Goal: Task Accomplishment & Management: Manage account settings

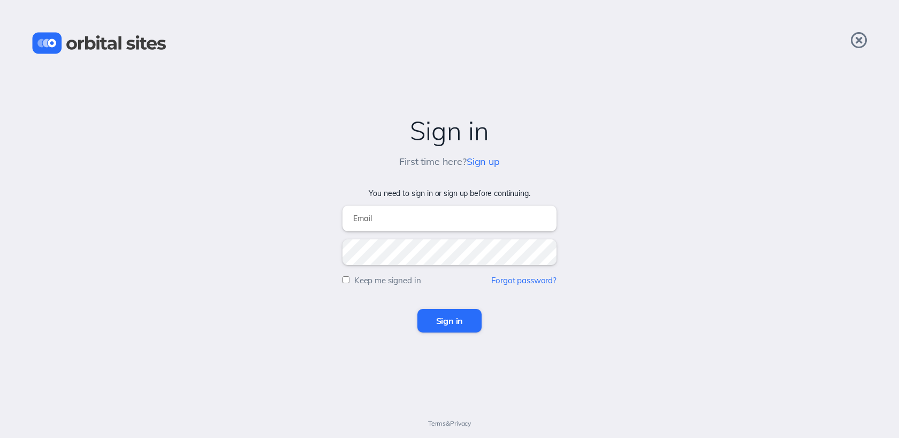
type input "[EMAIL_ADDRESS][DOMAIN_NAME]"
click at [445, 318] on input "Sign in" at bounding box center [449, 321] width 65 height 24
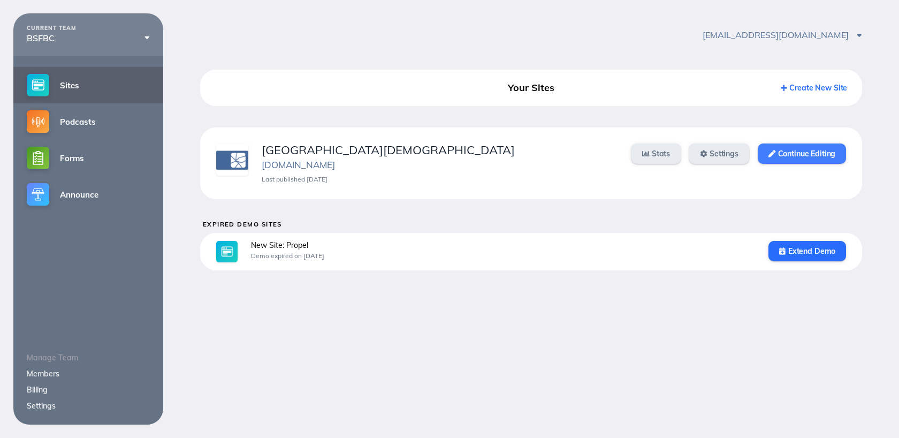
click at [811, 151] on link "Continue Editing" at bounding box center [802, 153] width 88 height 20
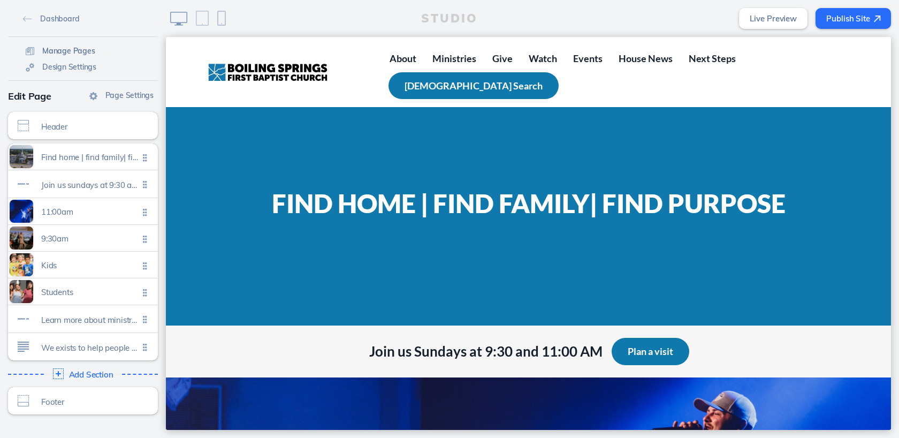
click at [72, 50] on span "Manage Pages" at bounding box center [68, 51] width 53 height 10
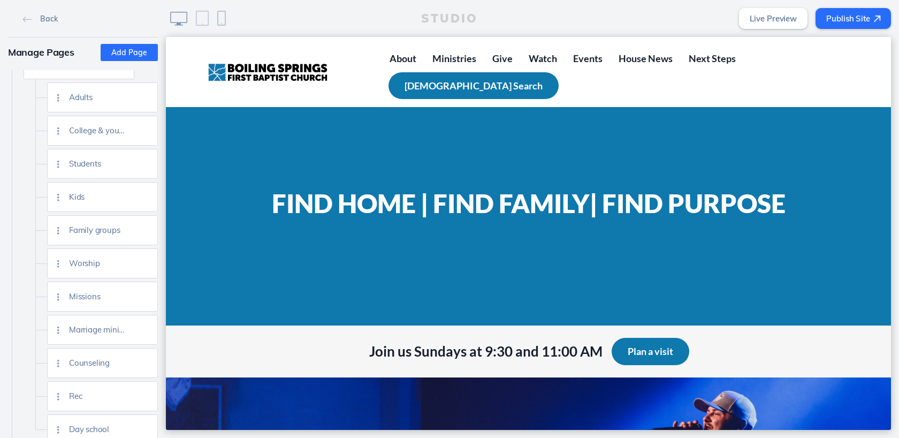
scroll to position [361, 0]
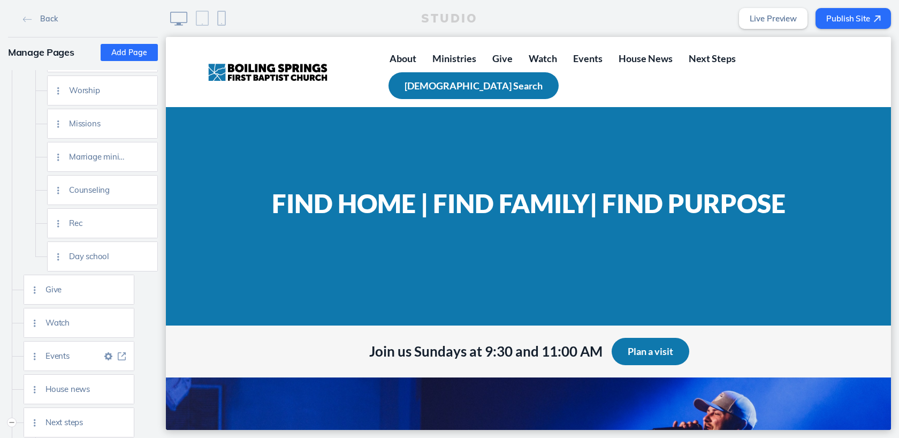
click at [120, 354] on img at bounding box center [122, 356] width 8 height 8
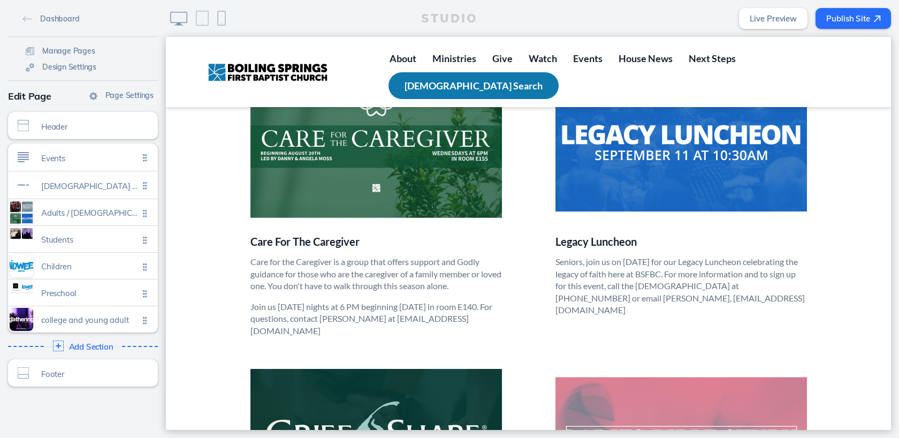
scroll to position [584, 0]
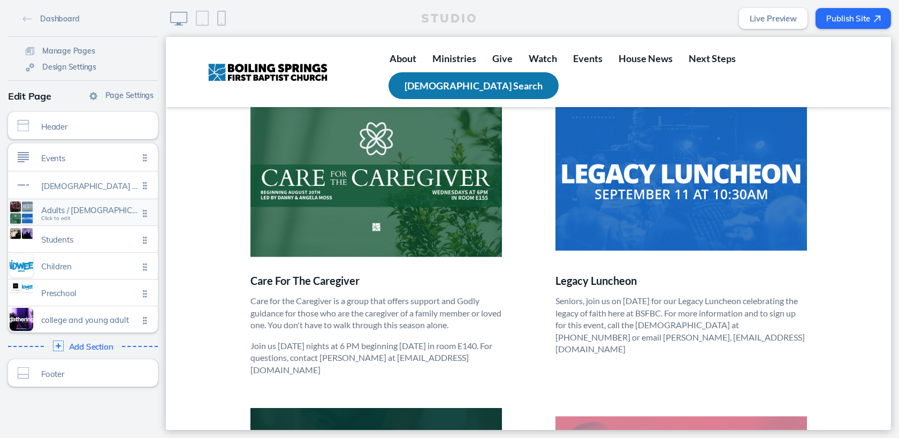
click at [56, 221] on span "Click to edit" at bounding box center [55, 218] width 29 height 6
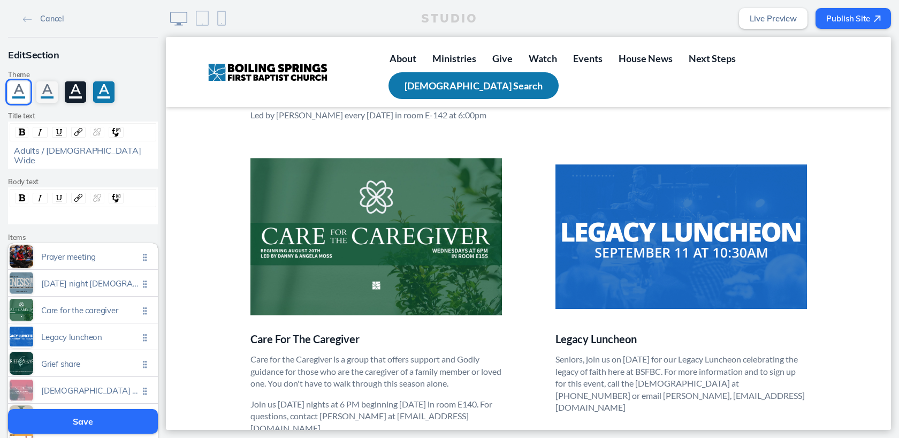
scroll to position [550, 0]
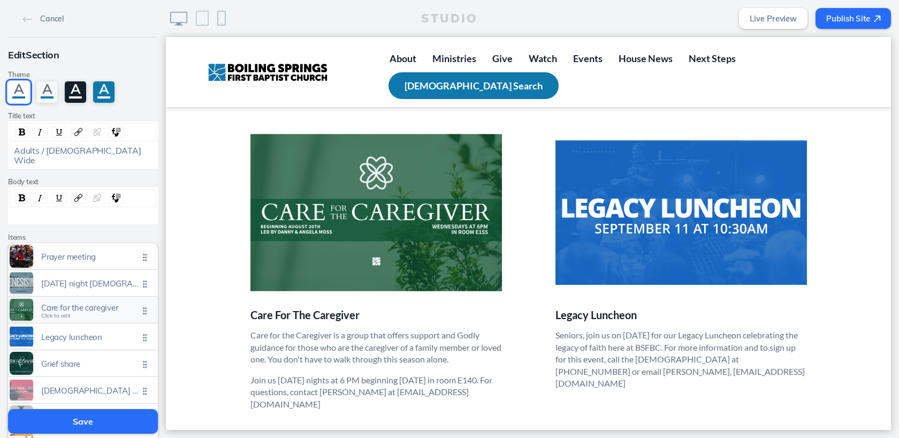
click at [65, 313] on span "Click to edit" at bounding box center [55, 316] width 29 height 6
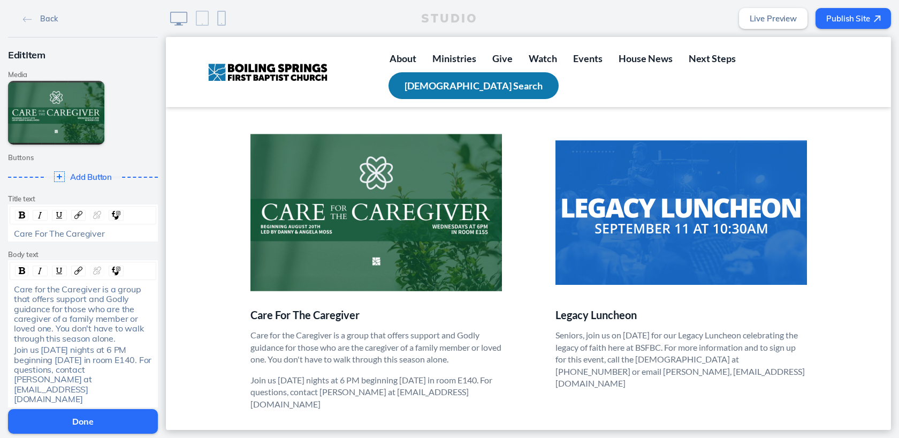
scroll to position [86, 0]
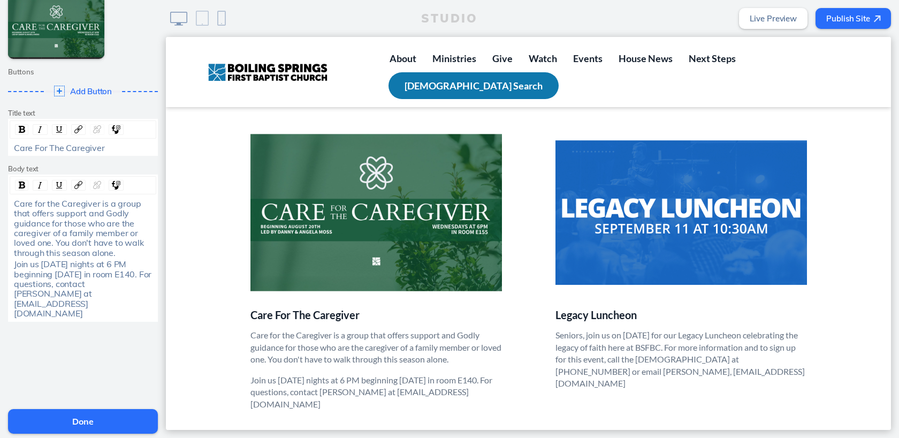
click at [47, 411] on span "Delete This Item" at bounding box center [48, 416] width 55 height 10
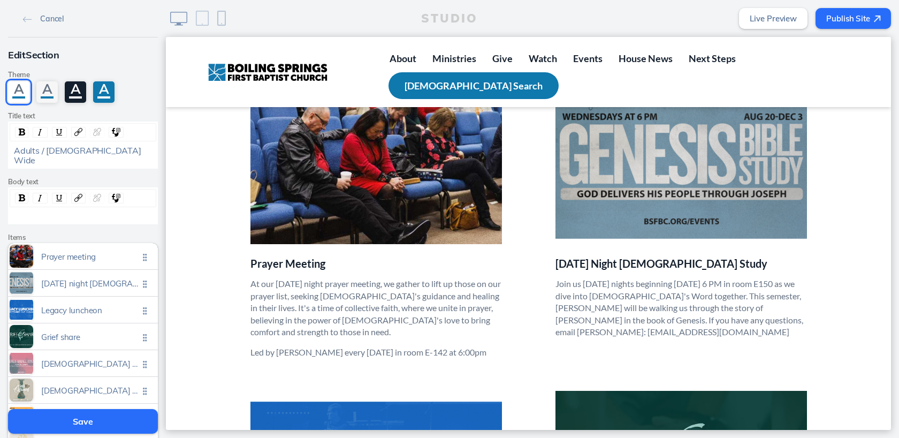
scroll to position [287, 0]
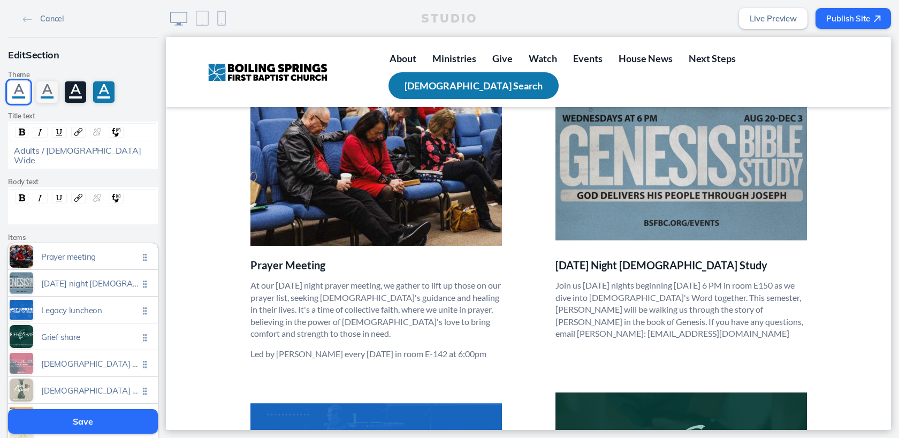
click at [86, 416] on button "Save" at bounding box center [83, 421] width 150 height 25
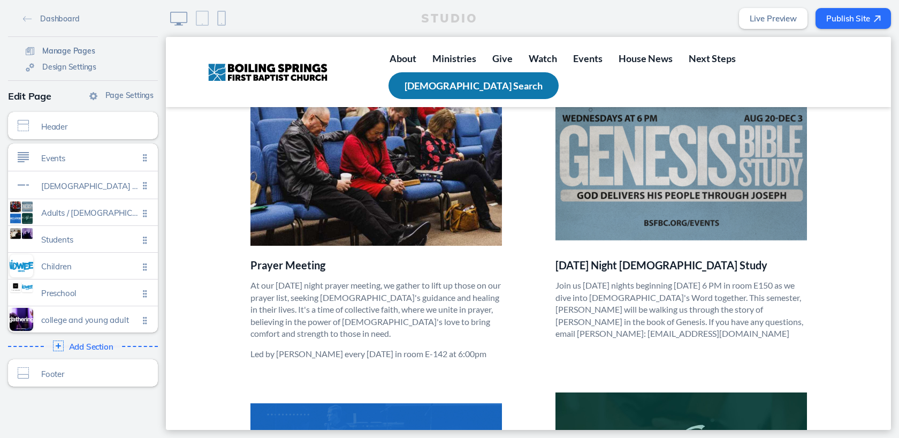
click at [82, 53] on span "Manage Pages" at bounding box center [68, 51] width 53 height 10
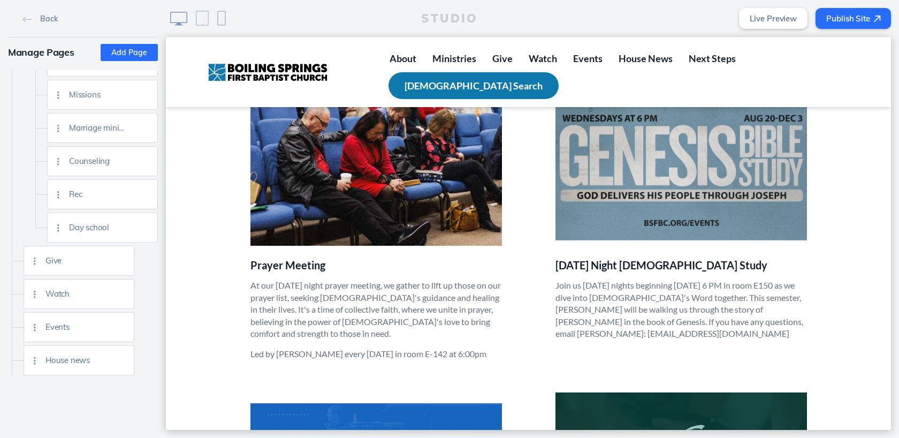
scroll to position [411, 0]
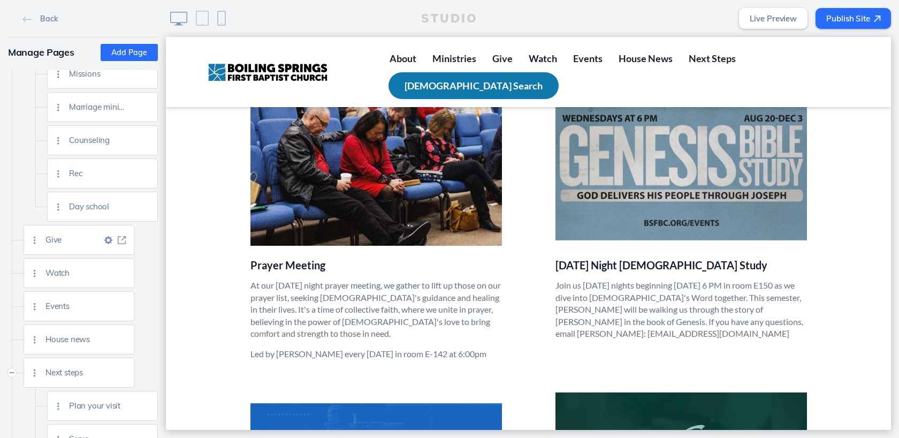
click at [125, 238] on img at bounding box center [122, 240] width 8 height 8
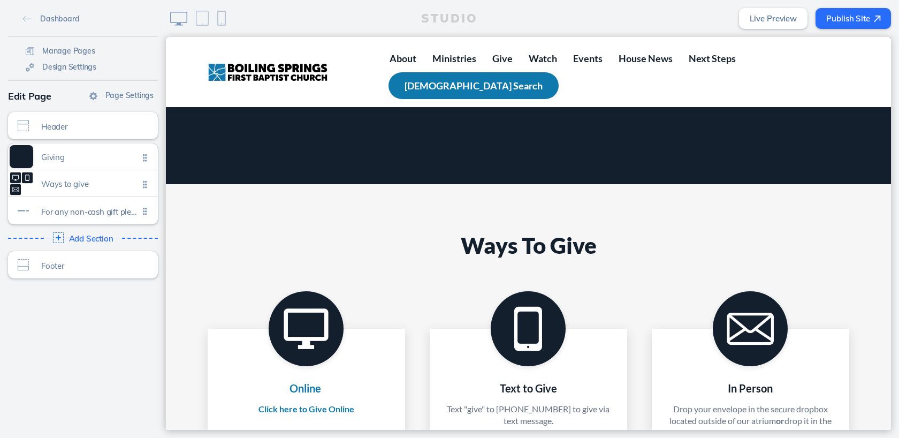
scroll to position [407, 0]
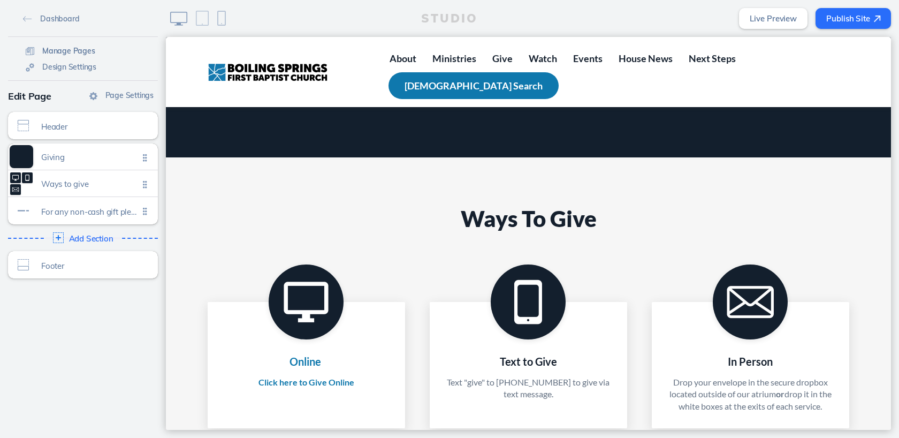
click at [54, 50] on span "Manage Pages" at bounding box center [68, 51] width 53 height 10
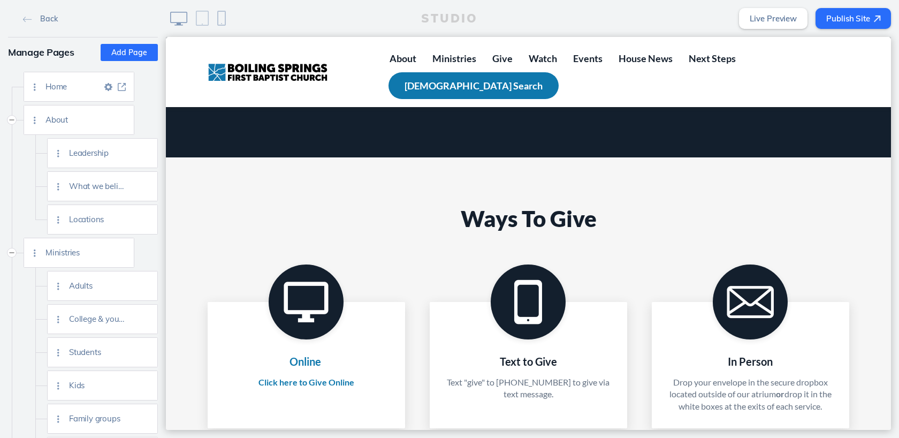
click at [125, 85] on img at bounding box center [122, 87] width 8 height 8
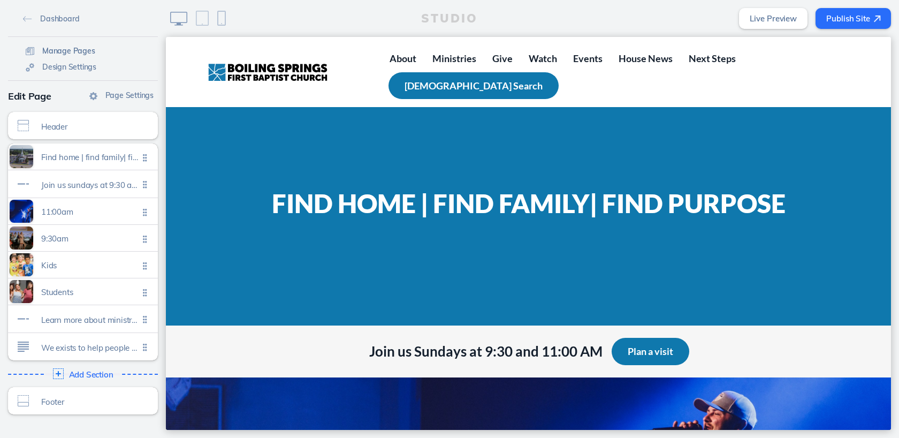
click at [60, 51] on span "Manage Pages" at bounding box center [68, 51] width 53 height 10
